Goal: Transaction & Acquisition: Book appointment/travel/reservation

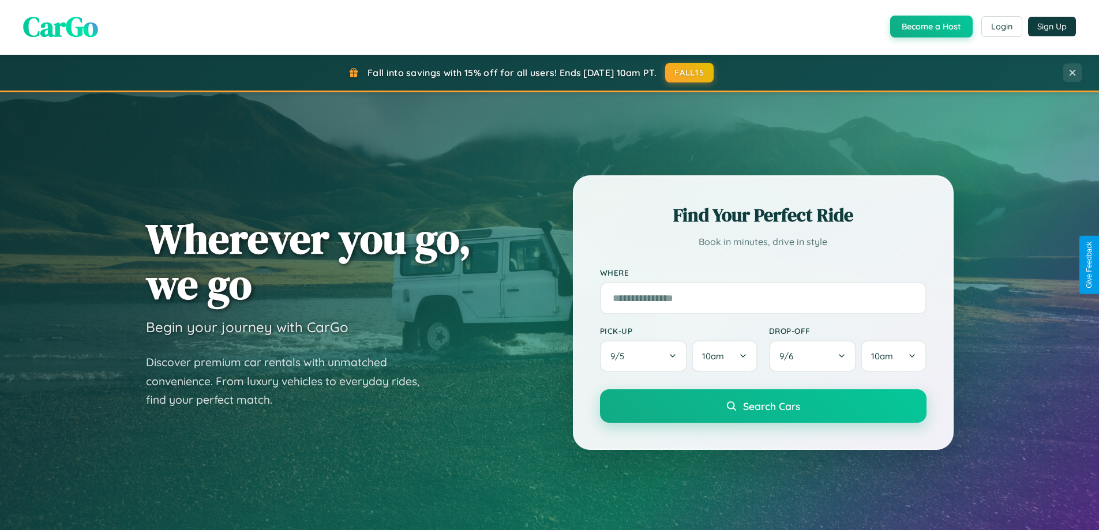
scroll to position [497, 0]
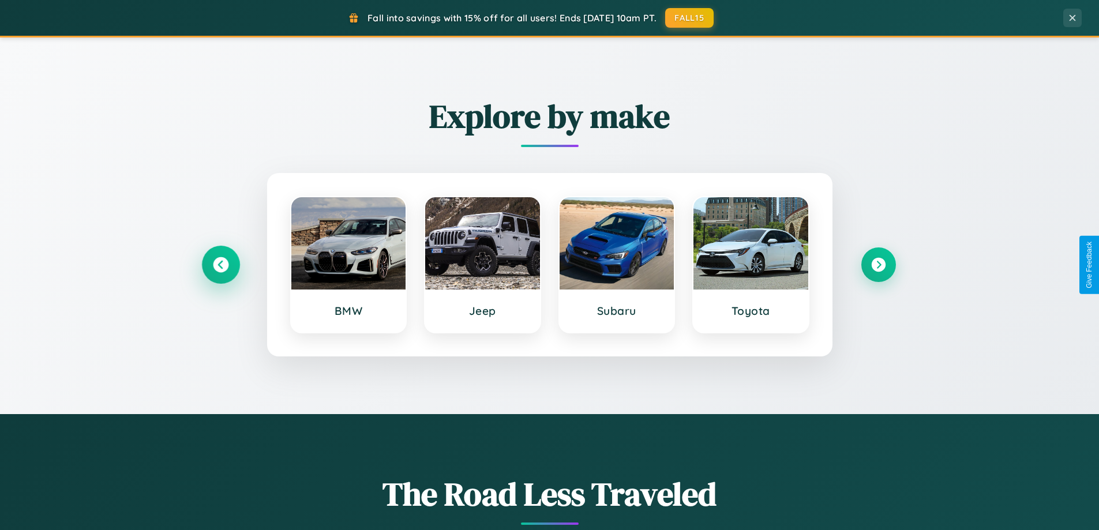
click at [220, 265] on icon at bounding box center [221, 265] width 16 height 16
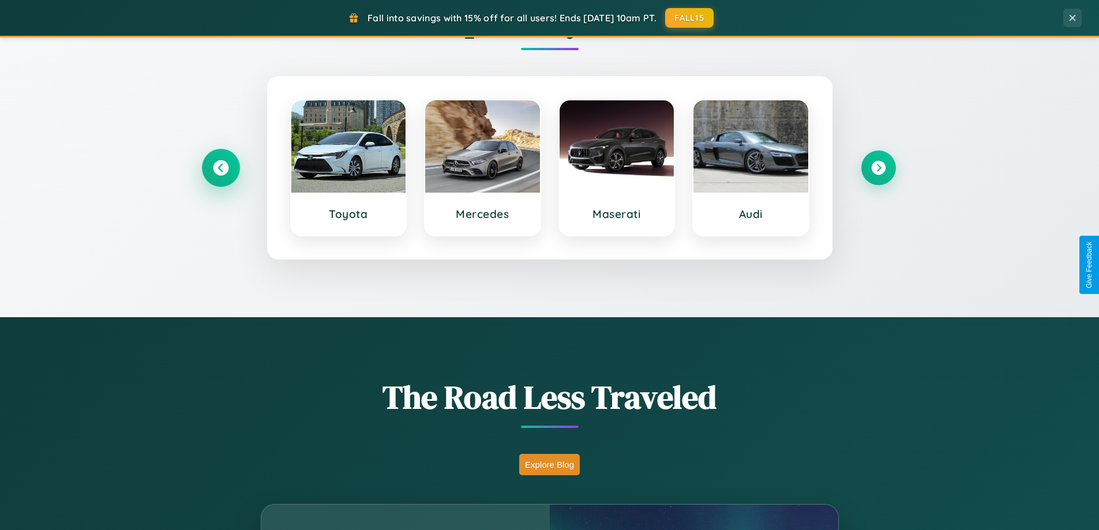
scroll to position [794, 0]
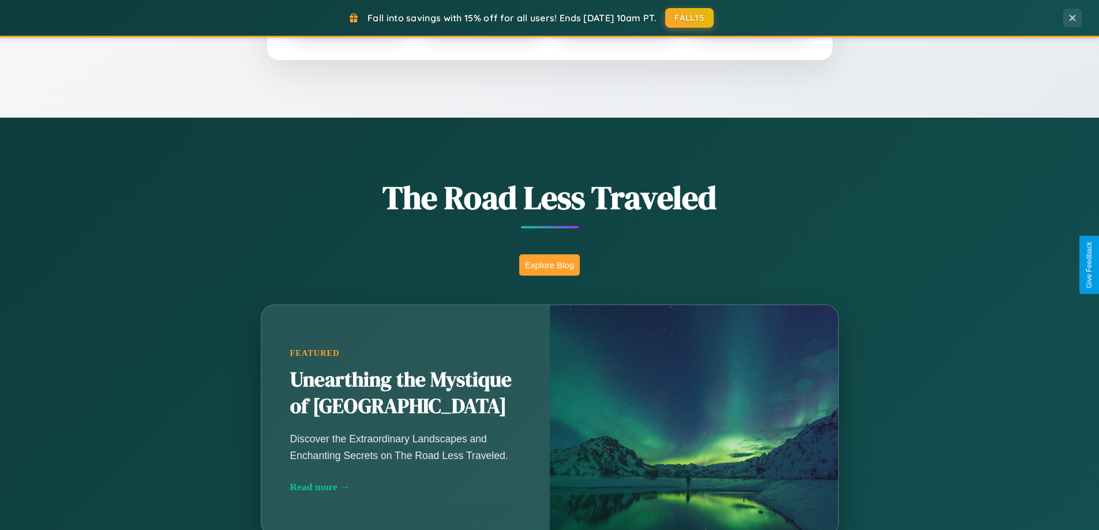
click at [549, 265] on button "Explore Blog" at bounding box center [549, 264] width 61 height 21
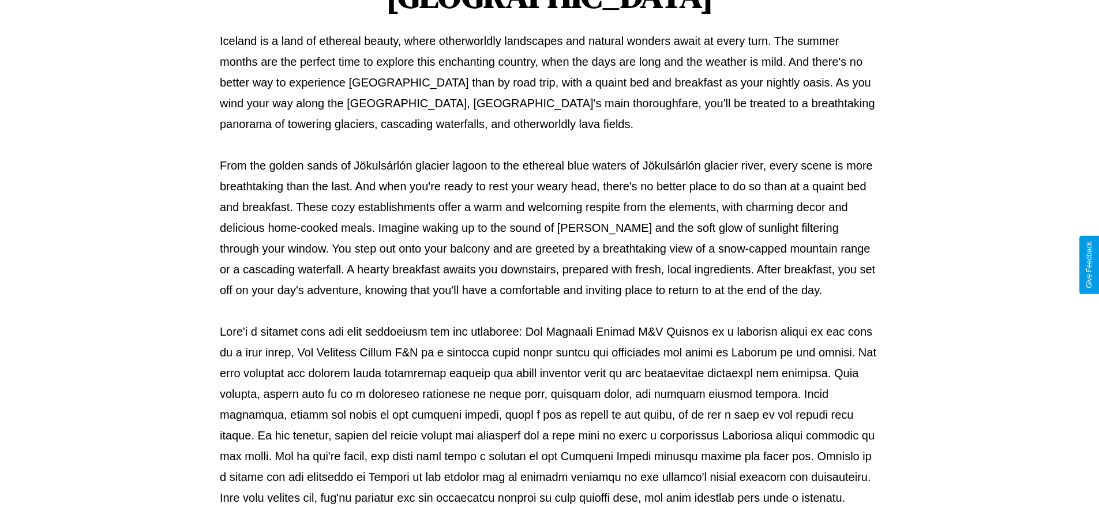
scroll to position [373, 0]
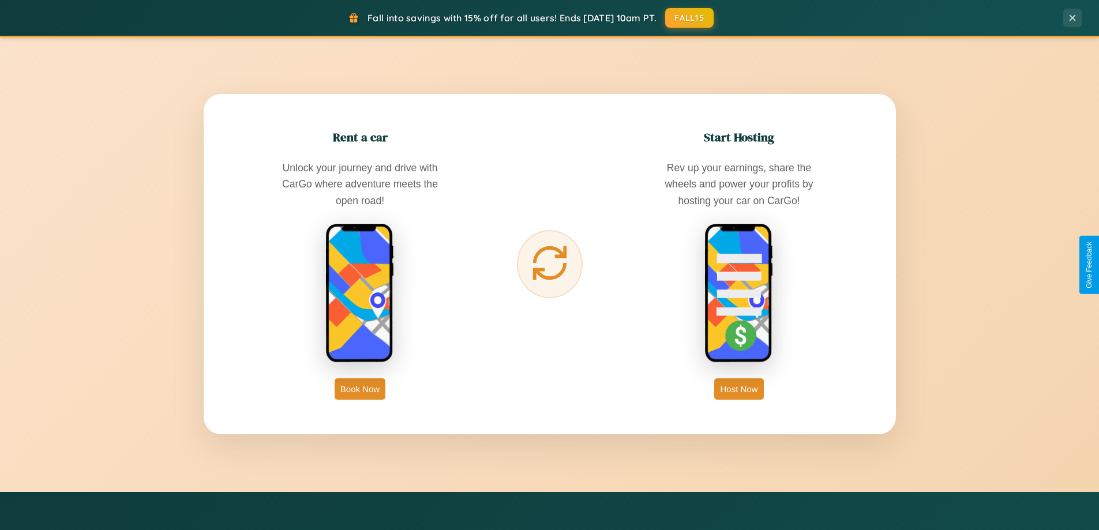
scroll to position [1854, 0]
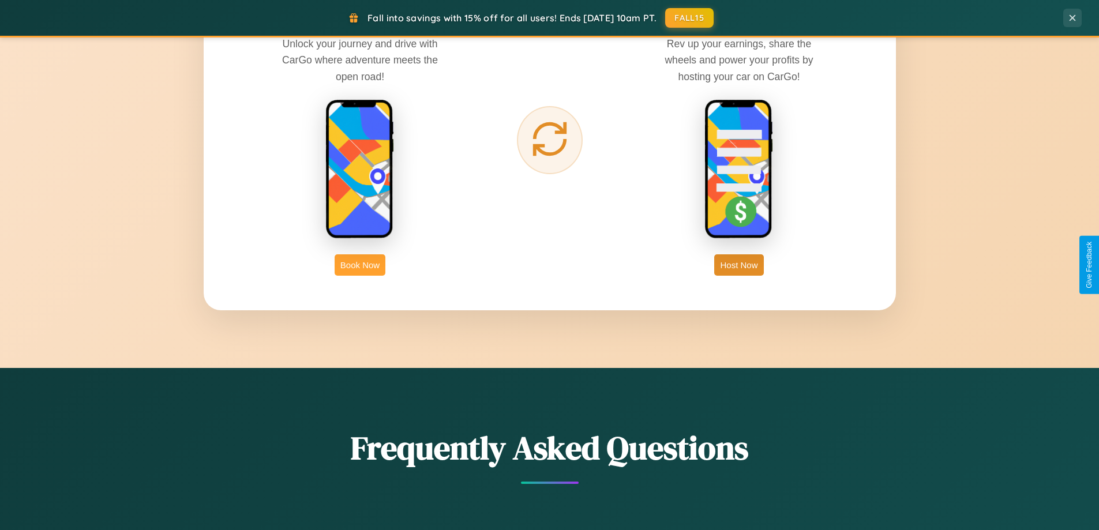
click at [360, 265] on button "Book Now" at bounding box center [360, 264] width 51 height 21
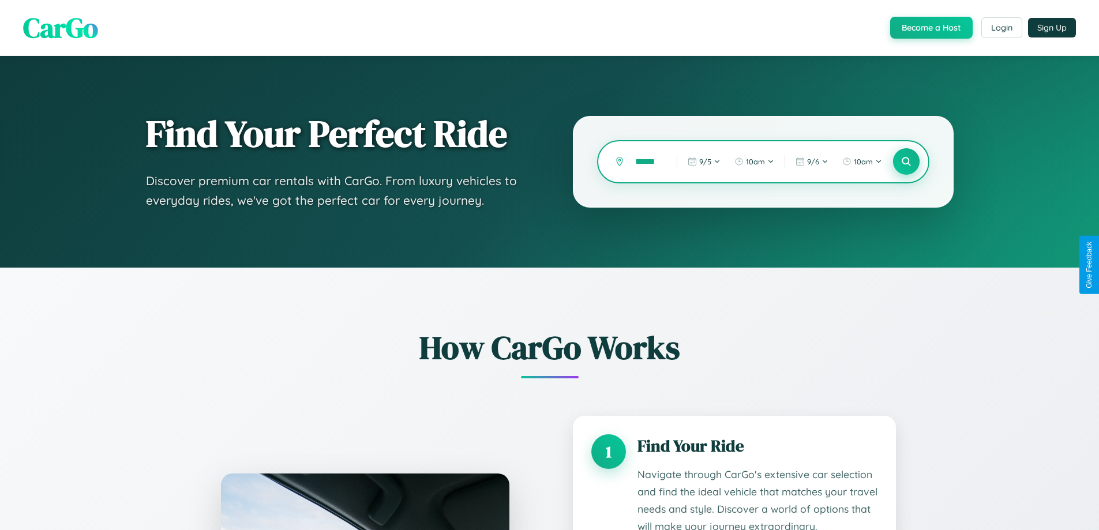
type input "******"
click at [906, 162] on icon at bounding box center [906, 161] width 11 height 11
